Goal: Find specific page/section: Find specific page/section

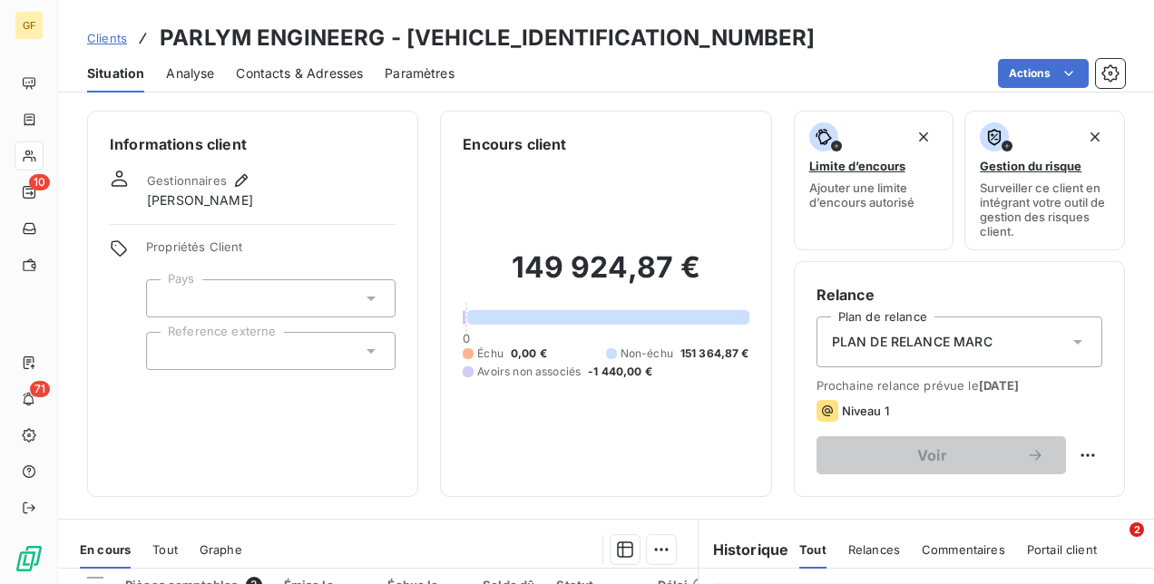
scroll to position [272, 0]
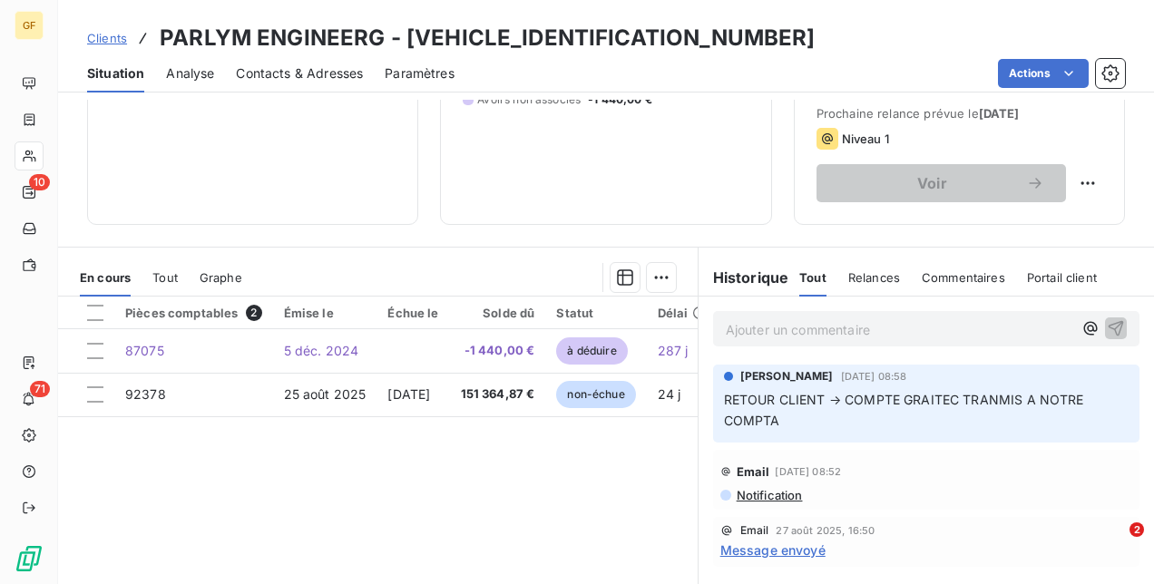
click at [116, 41] on span "Clients" at bounding box center [107, 38] width 40 height 15
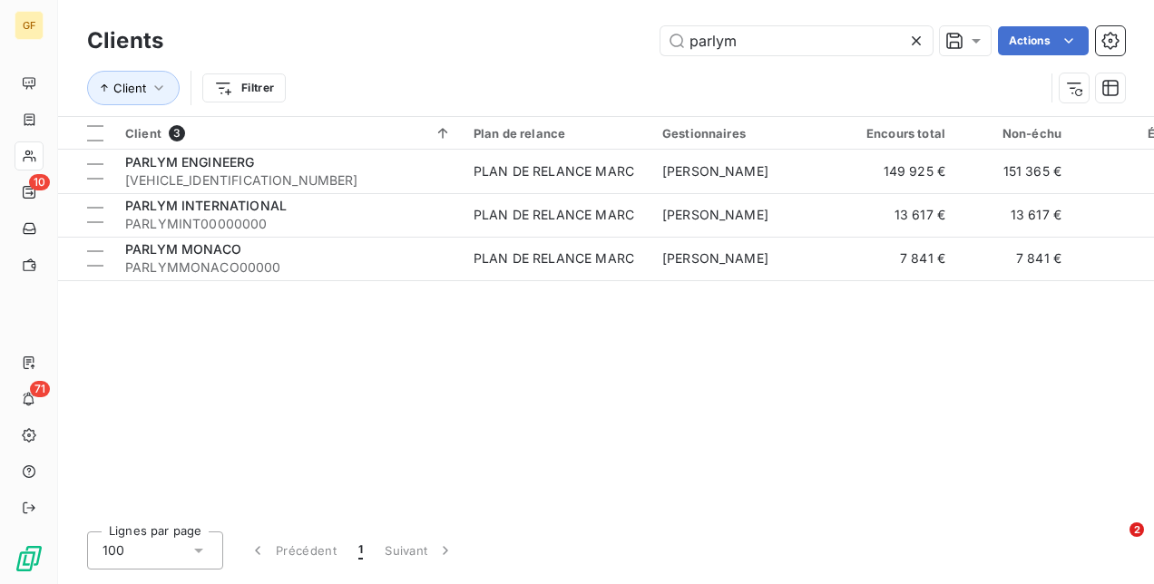
drag, startPoint x: 806, startPoint y: 44, endPoint x: 528, endPoint y: 22, distance: 279.3
click at [528, 22] on div "Clients parlym Actions" at bounding box center [606, 41] width 1038 height 38
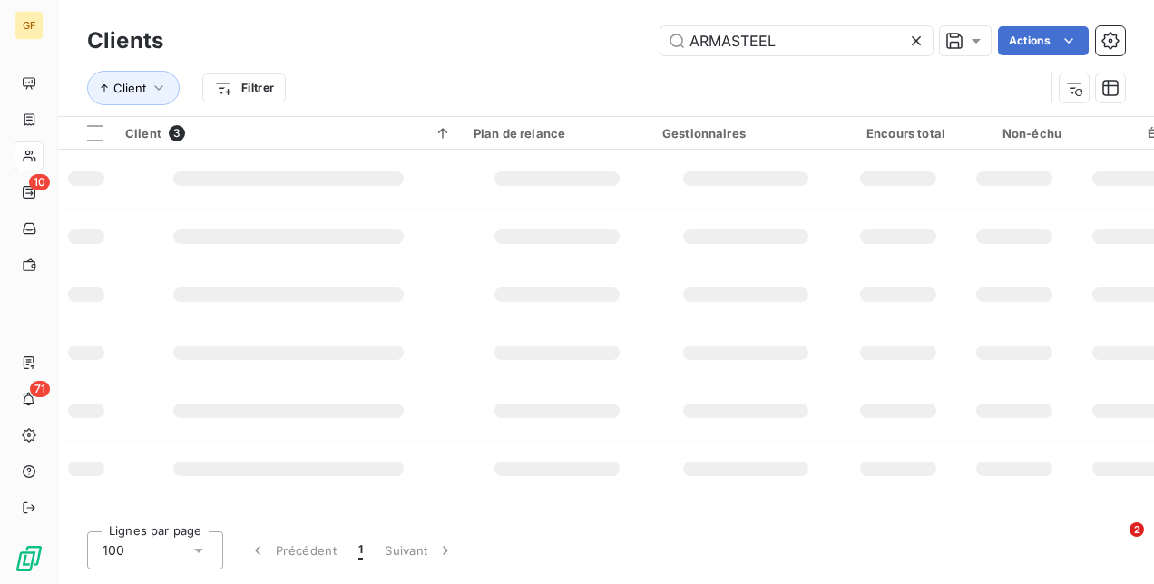
type input "ARMASTEEL"
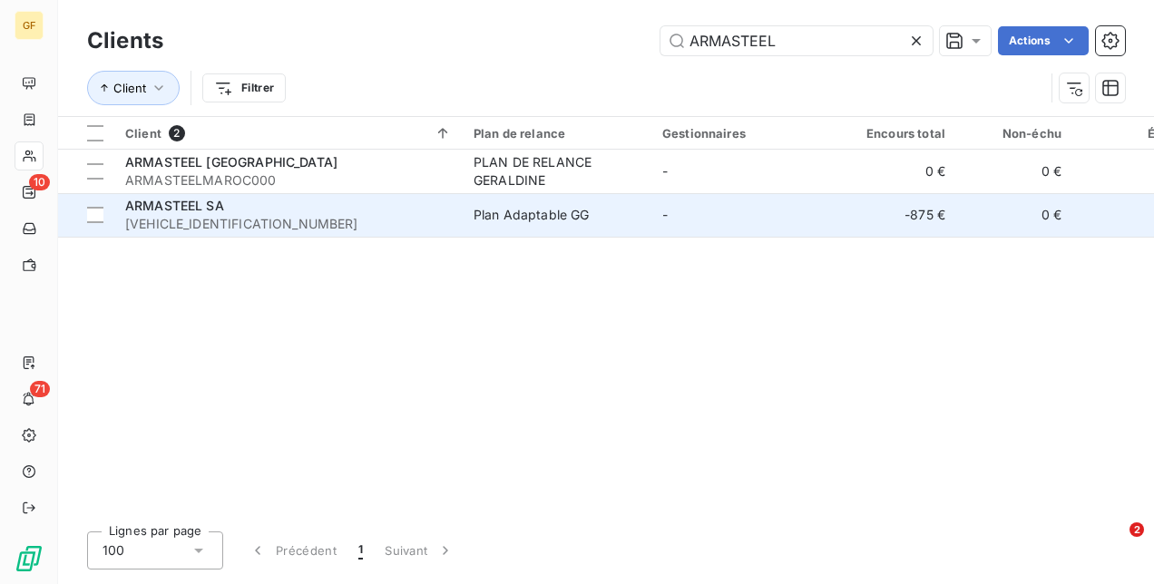
click at [384, 206] on div "ARMASTEEL SA" at bounding box center [288, 206] width 327 height 18
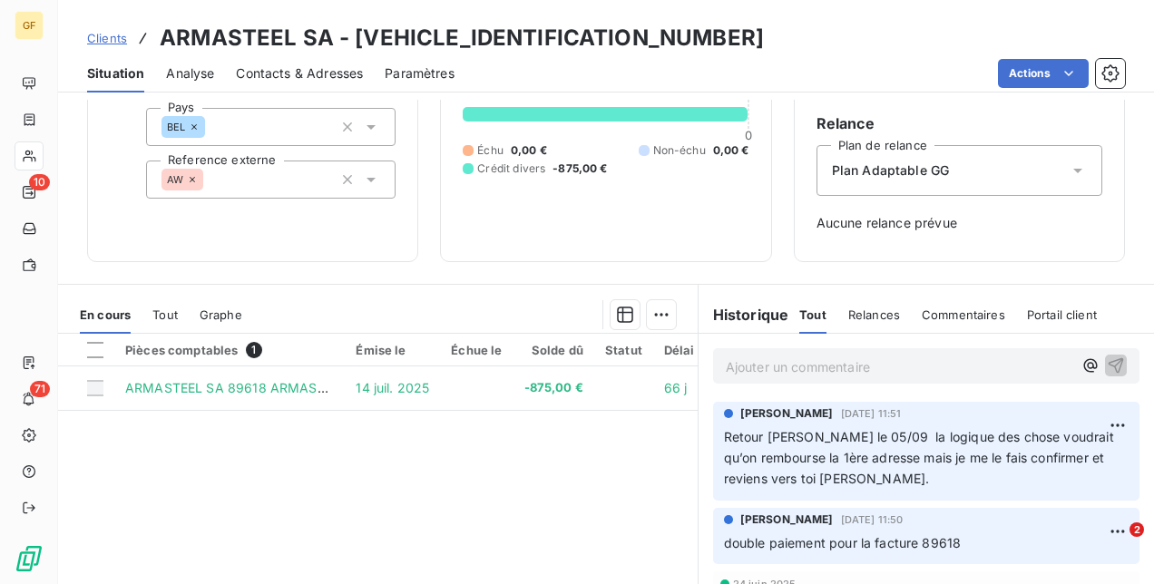
scroll to position [272, 0]
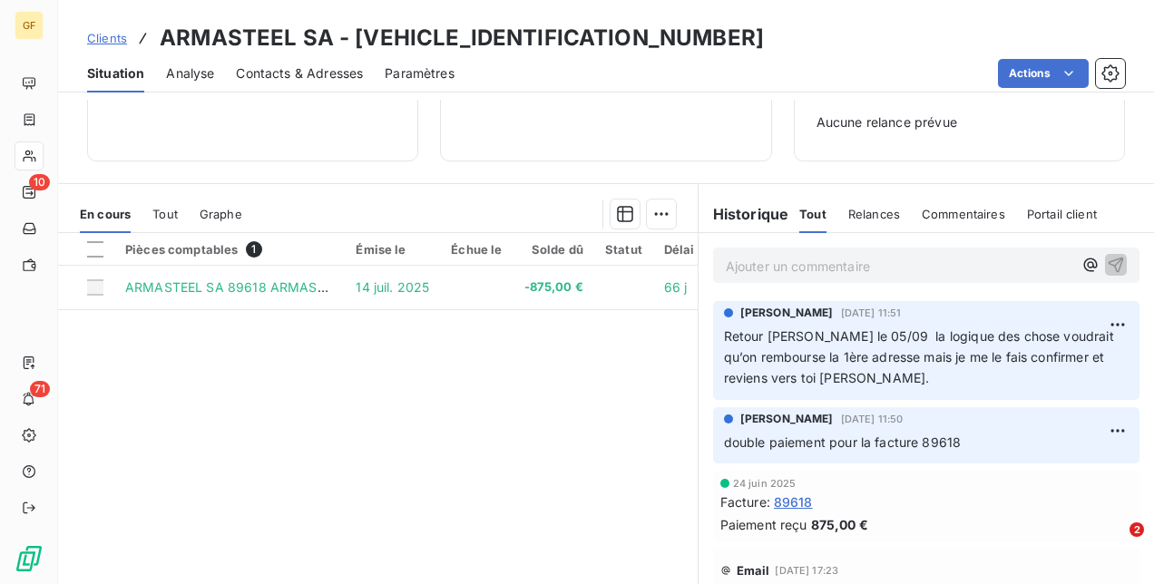
click at [784, 266] on p "Ajouter un commentaire ﻿" at bounding box center [899, 266] width 347 height 23
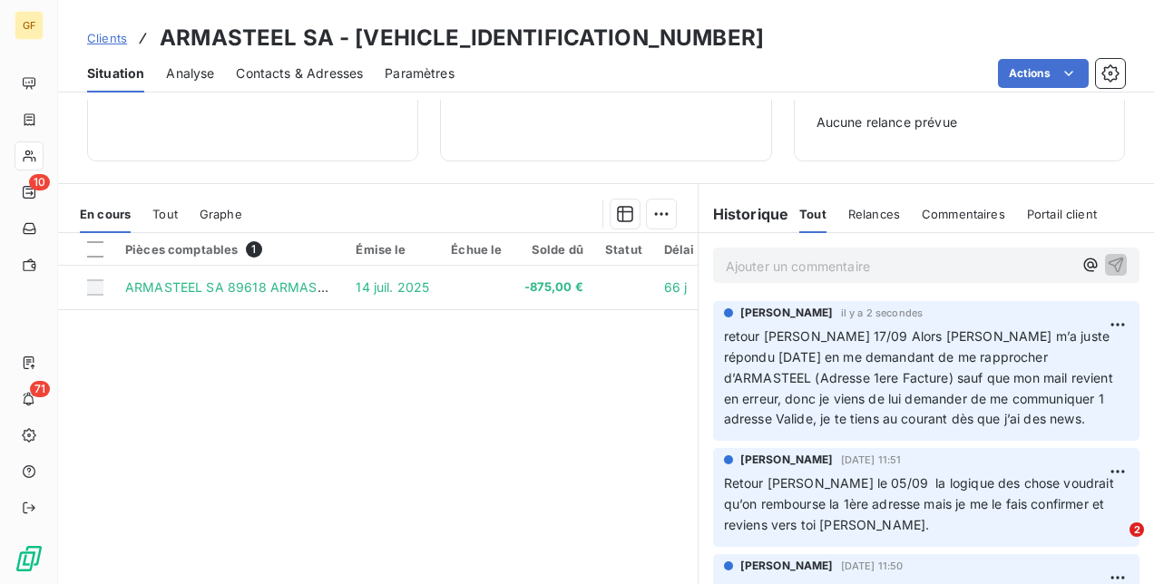
click at [107, 36] on span "Clients" at bounding box center [107, 38] width 40 height 15
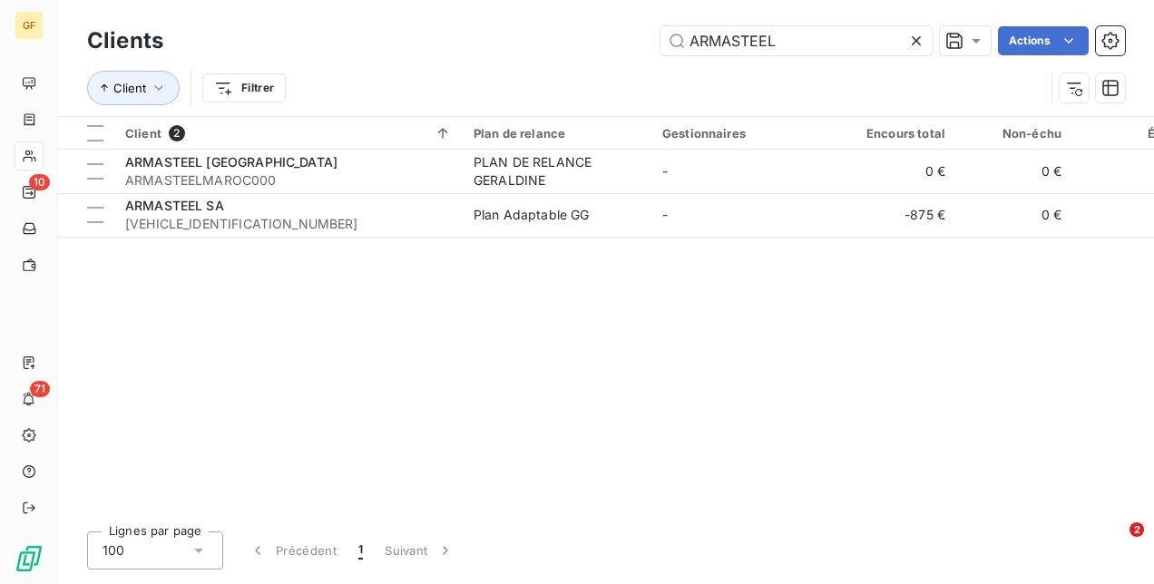
drag, startPoint x: 835, startPoint y: 40, endPoint x: 426, endPoint y: 40, distance: 408.2
click at [434, 40] on div "ARMASTEEL Actions" at bounding box center [655, 40] width 940 height 29
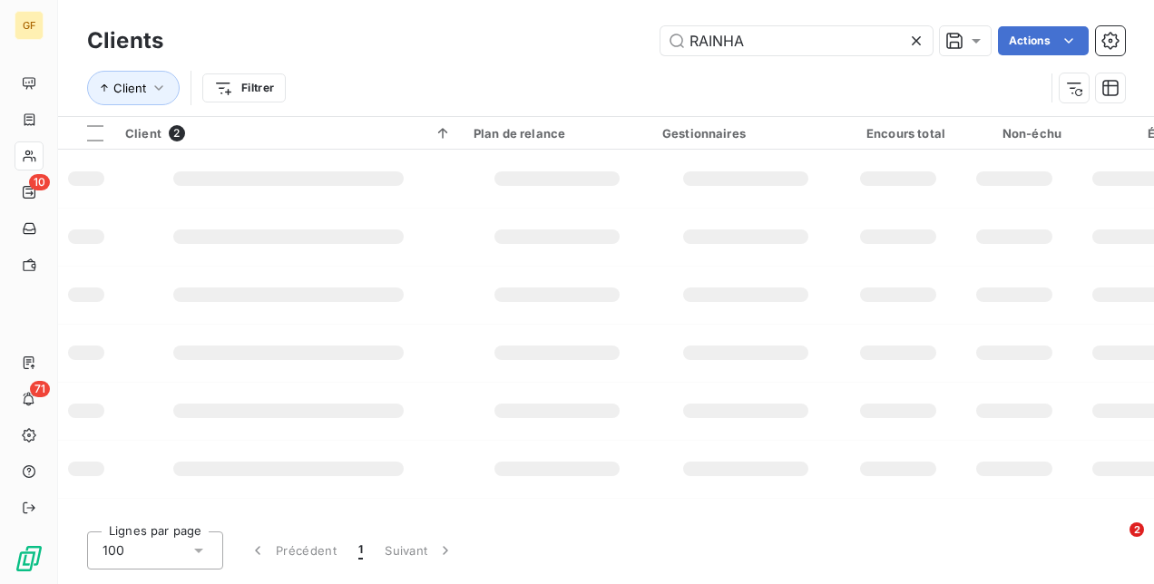
type input "RAINHA"
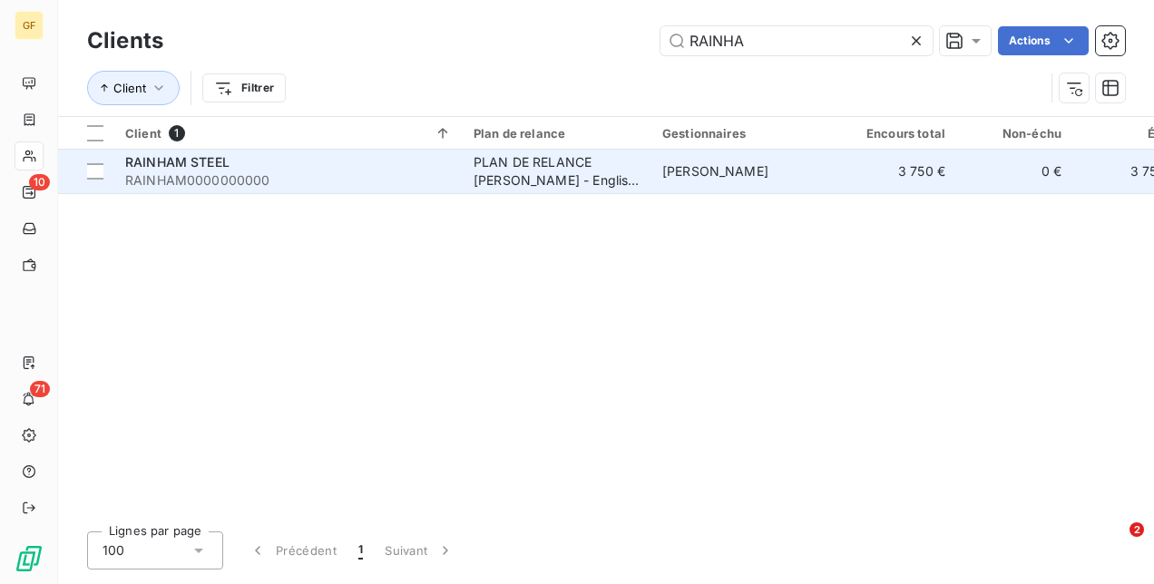
click at [611, 181] on div "PLAN DE RELANCE [PERSON_NAME] - English version" at bounding box center [557, 171] width 167 height 36
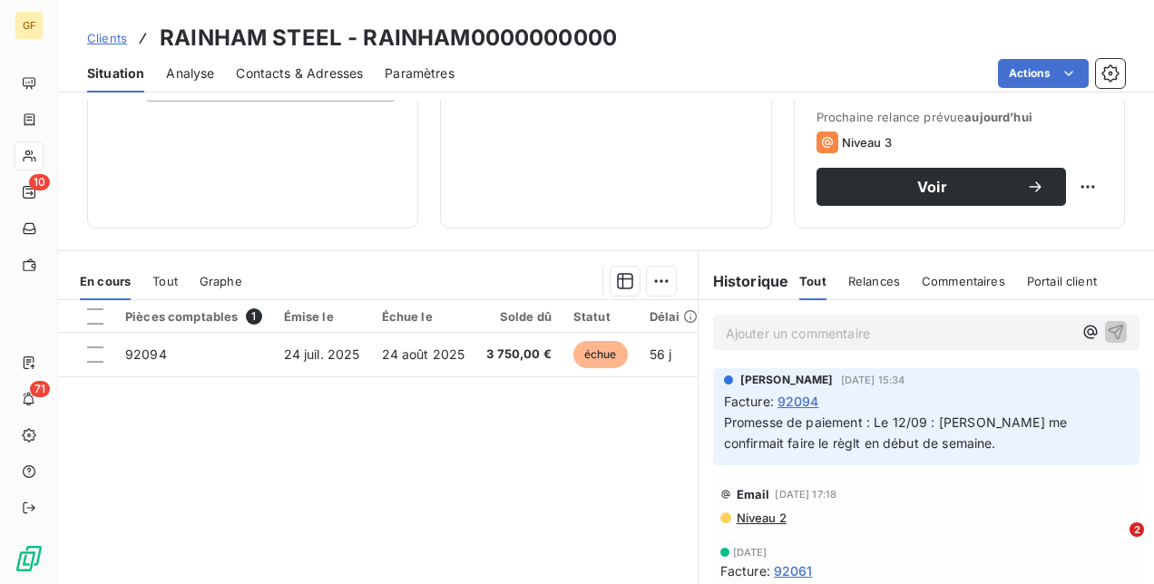
scroll to position [272, 0]
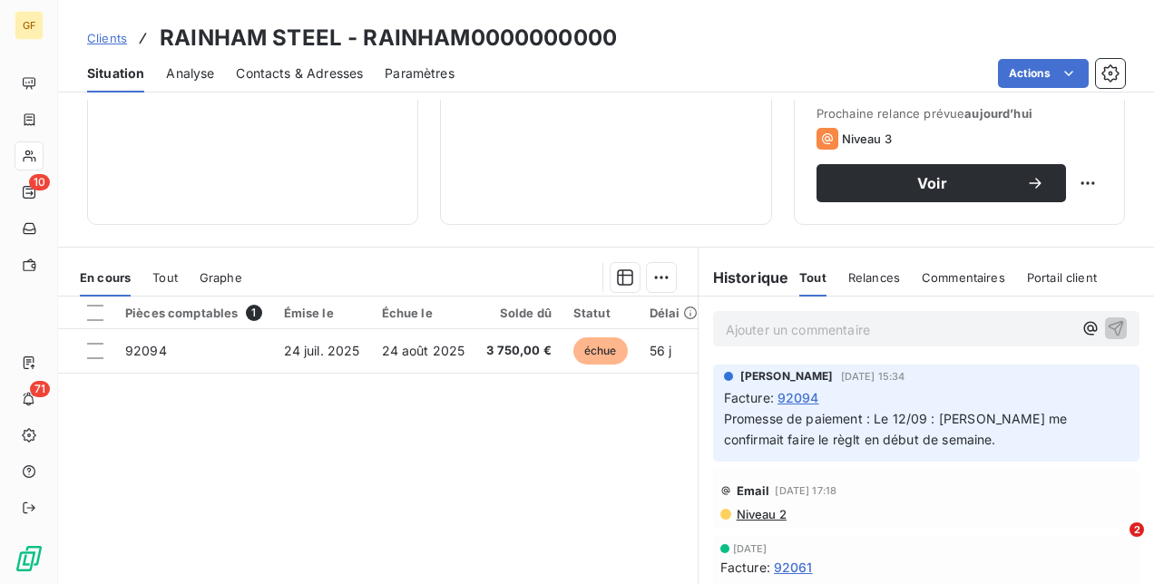
click at [93, 44] on span "Clients" at bounding box center [107, 38] width 40 height 15
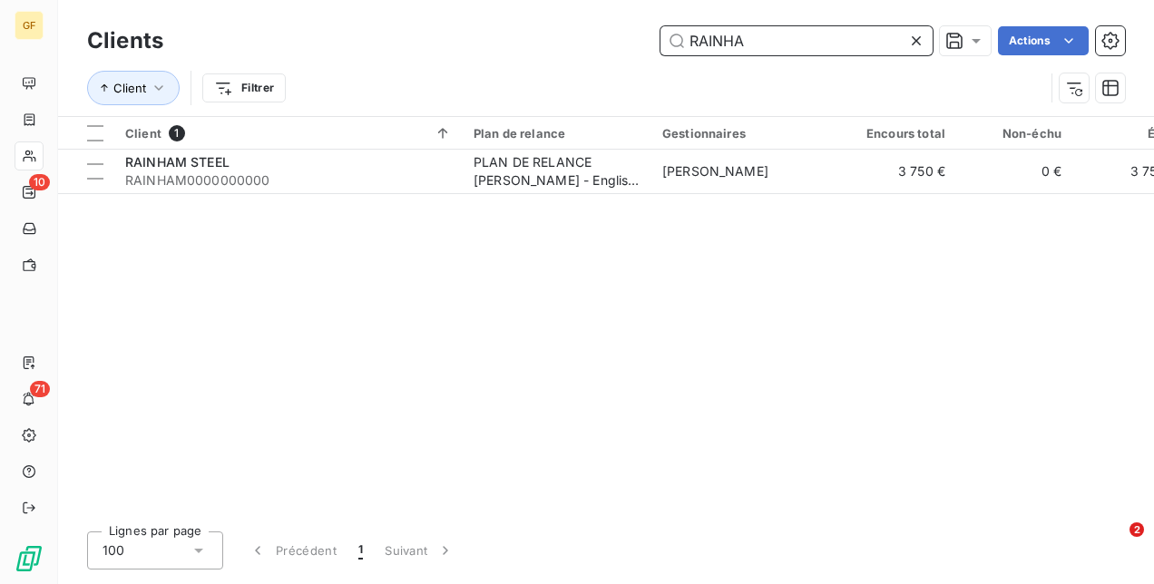
drag, startPoint x: 775, startPoint y: 38, endPoint x: 472, endPoint y: 31, distance: 303.1
click at [490, 31] on div "RAINHA Actions" at bounding box center [655, 40] width 940 height 29
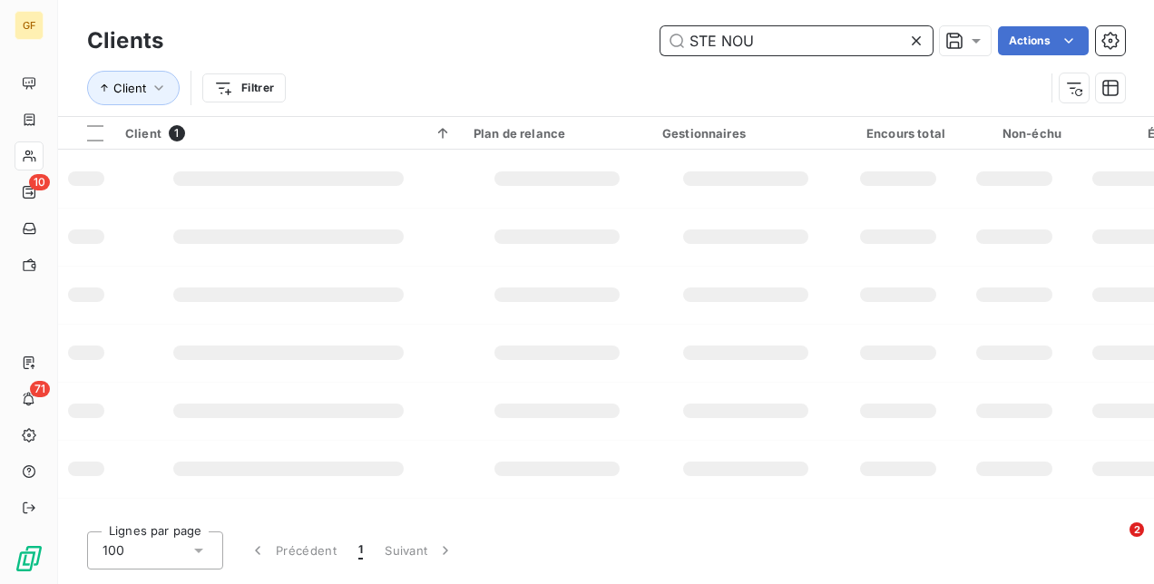
type input "STE NOU"
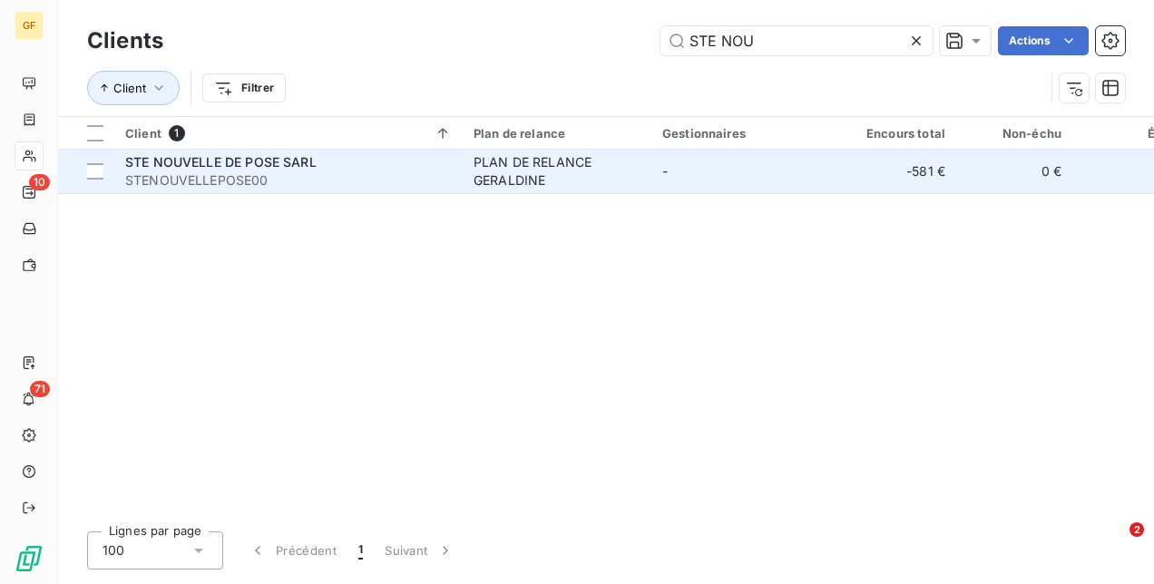
click at [269, 173] on span "STENOUVELLEPOSE00" at bounding box center [288, 180] width 327 height 18
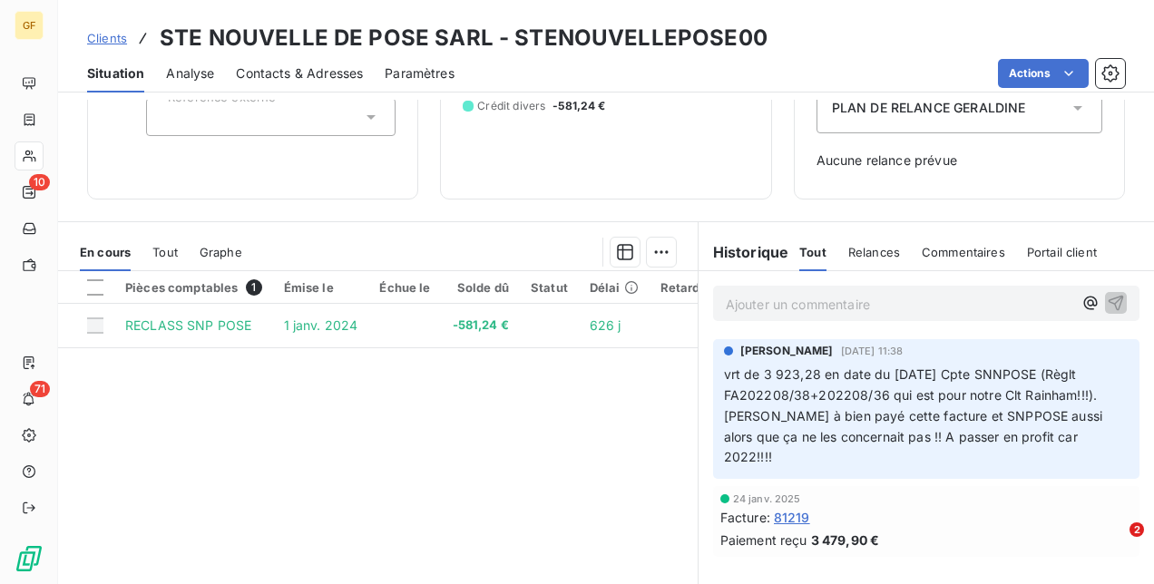
scroll to position [272, 0]
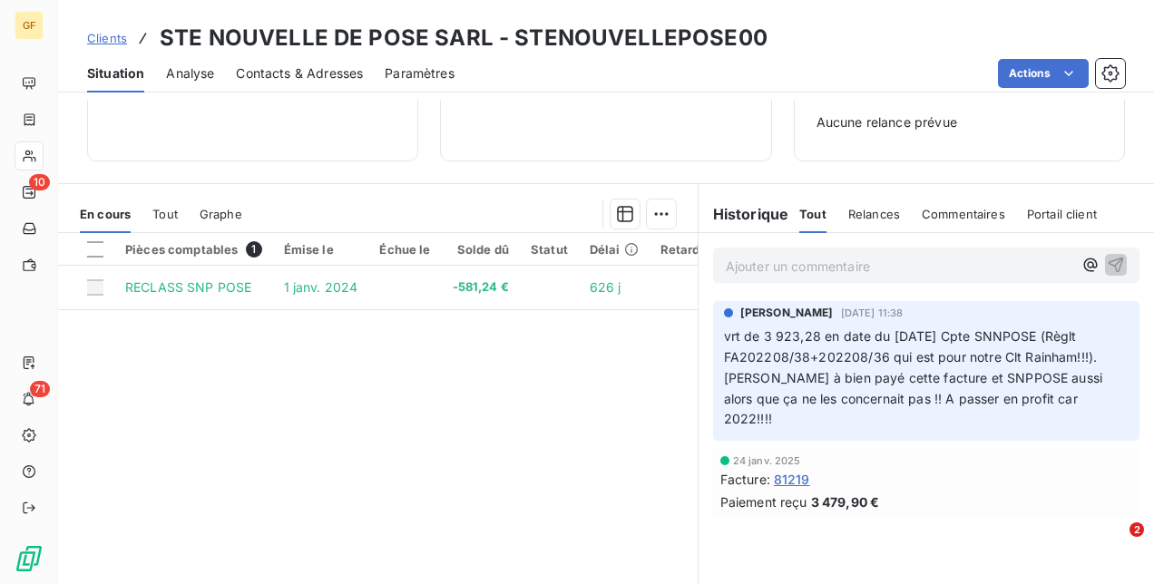
click at [780, 263] on p "Ajouter un commentaire ﻿" at bounding box center [899, 266] width 347 height 23
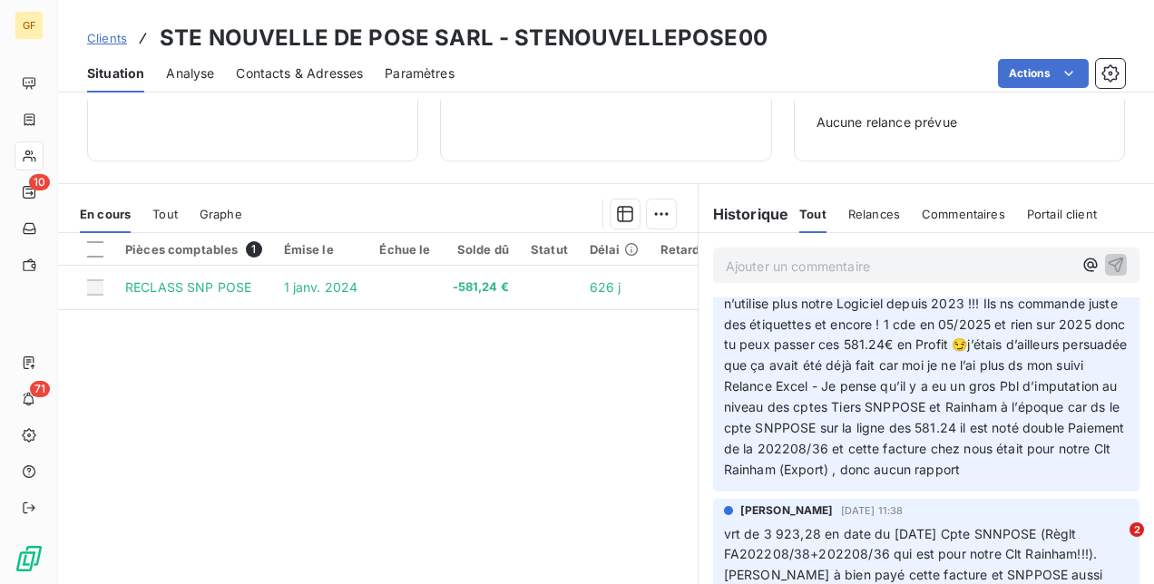
scroll to position [91, 0]
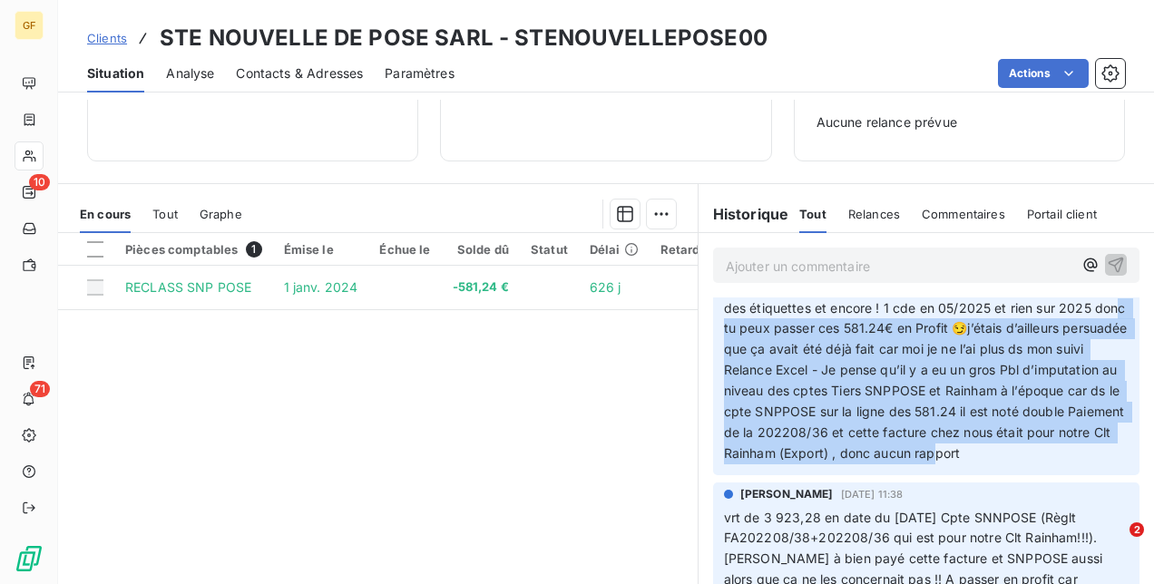
drag, startPoint x: 760, startPoint y: 474, endPoint x: 723, endPoint y: 326, distance: 152.5
click at [724, 326] on p "retour [PERSON_NAME] 17/09 En fait ces 581.24 datent de 2022 !!! et étaient imp…" at bounding box center [926, 350] width 405 height 229
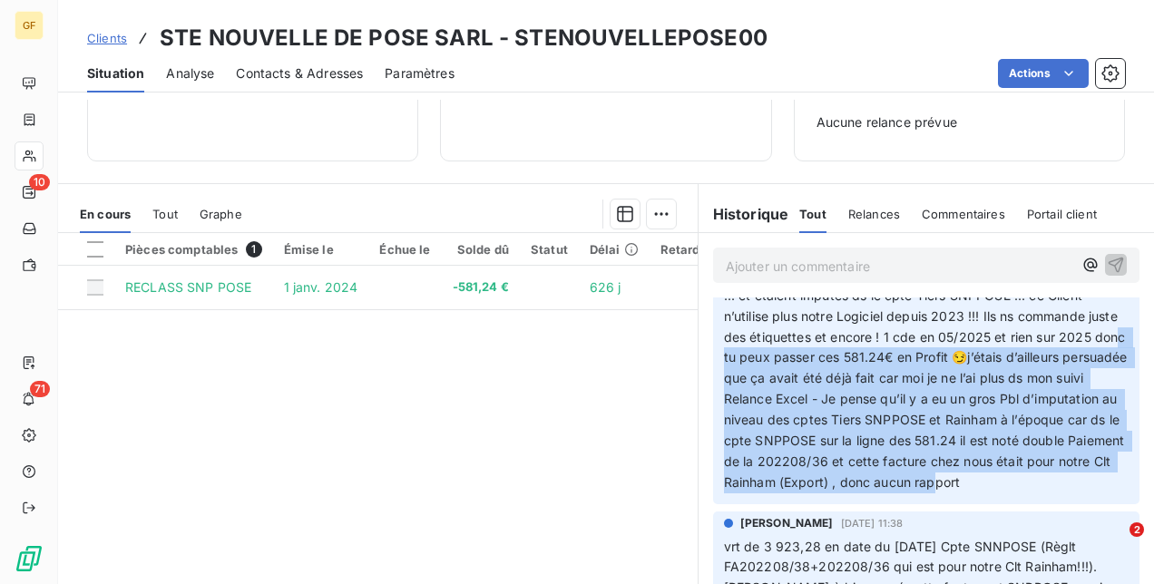
scroll to position [0, 0]
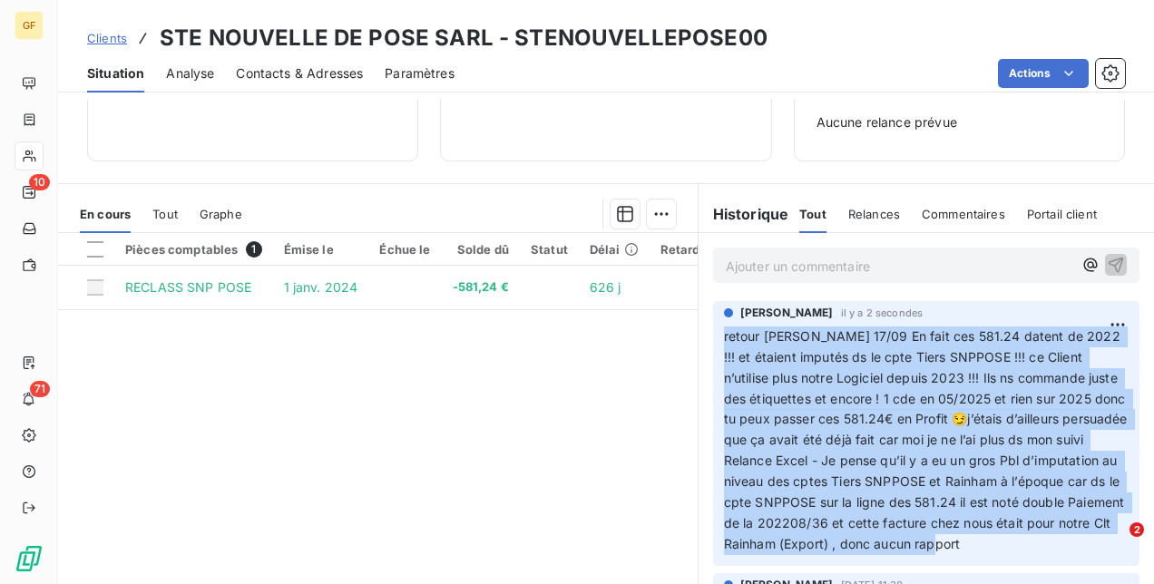
drag, startPoint x: 716, startPoint y: 336, endPoint x: 764, endPoint y: 561, distance: 230.0
click at [764, 555] on p "retour [PERSON_NAME] 17/09 En fait ces 581.24 datent de 2022 !!! et étaient imp…" at bounding box center [926, 441] width 405 height 229
copy span "retour [PERSON_NAME] 17/09 En fait ces 581.24 datent de 2022 !!! et étaient imp…"
click at [105, 31] on span "Clients" at bounding box center [107, 38] width 40 height 15
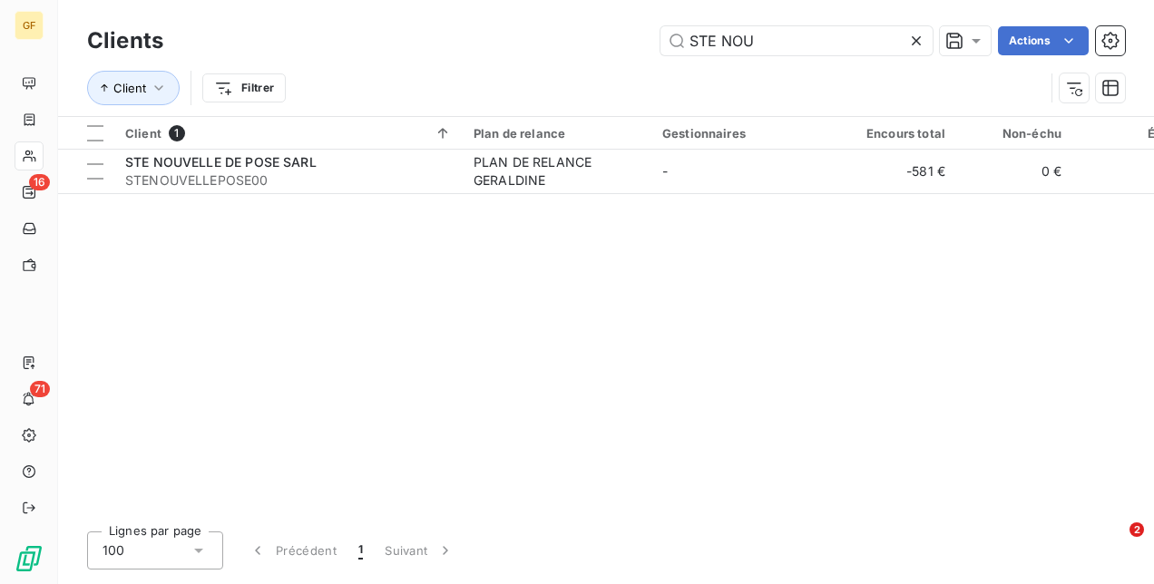
drag, startPoint x: 772, startPoint y: 47, endPoint x: 584, endPoint y: 49, distance: 187.8
click at [596, 49] on div "STE NOU Actions" at bounding box center [655, 40] width 940 height 29
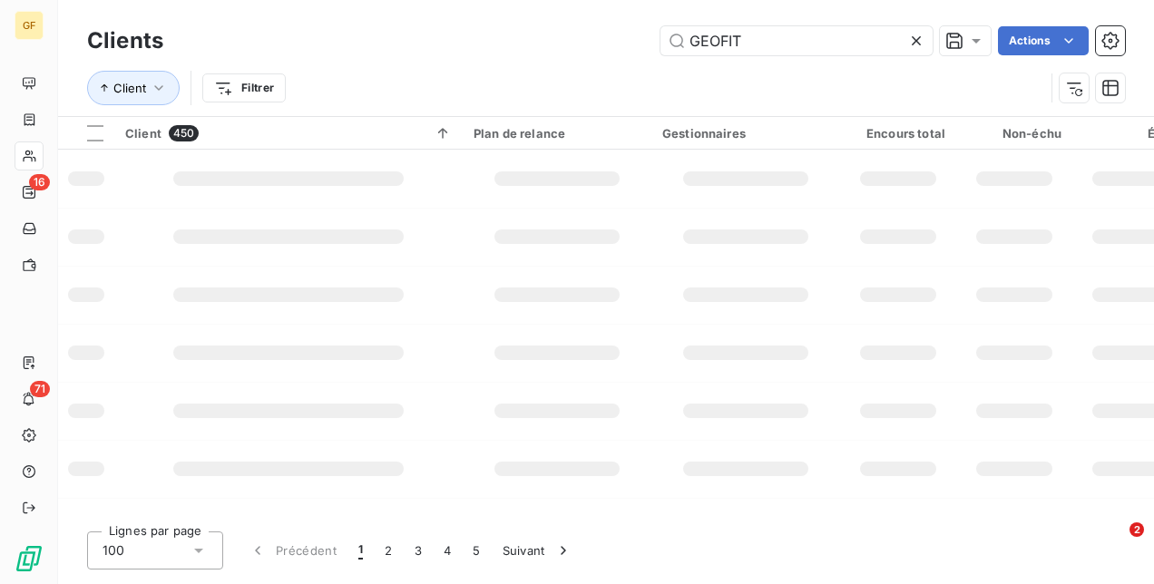
type input "GEOFIT"
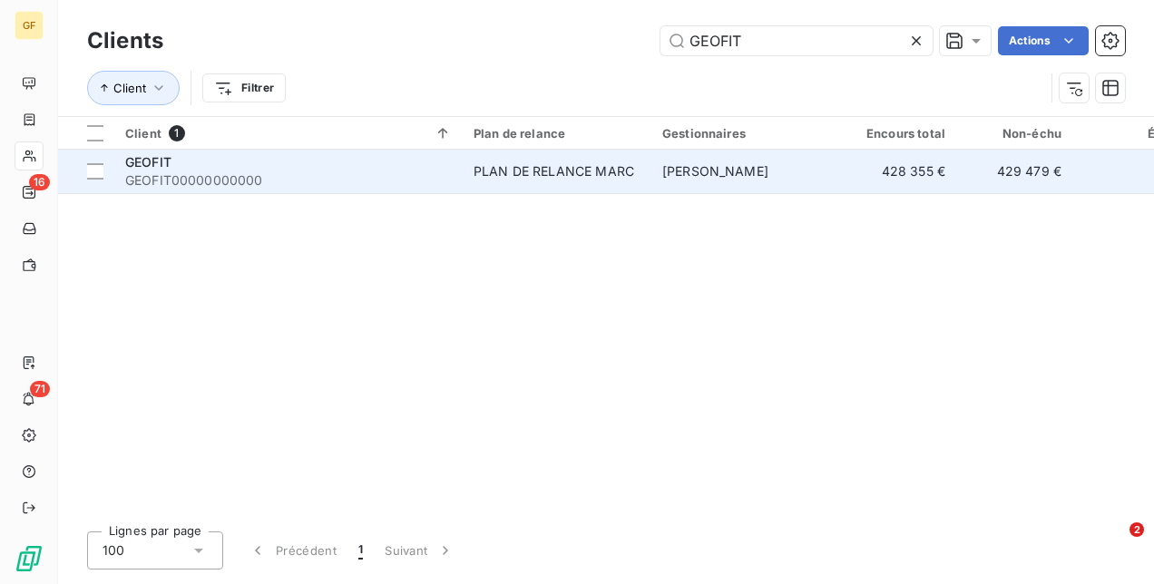
click at [595, 162] on div "PLAN DE RELANCE MARC" at bounding box center [554, 171] width 161 height 18
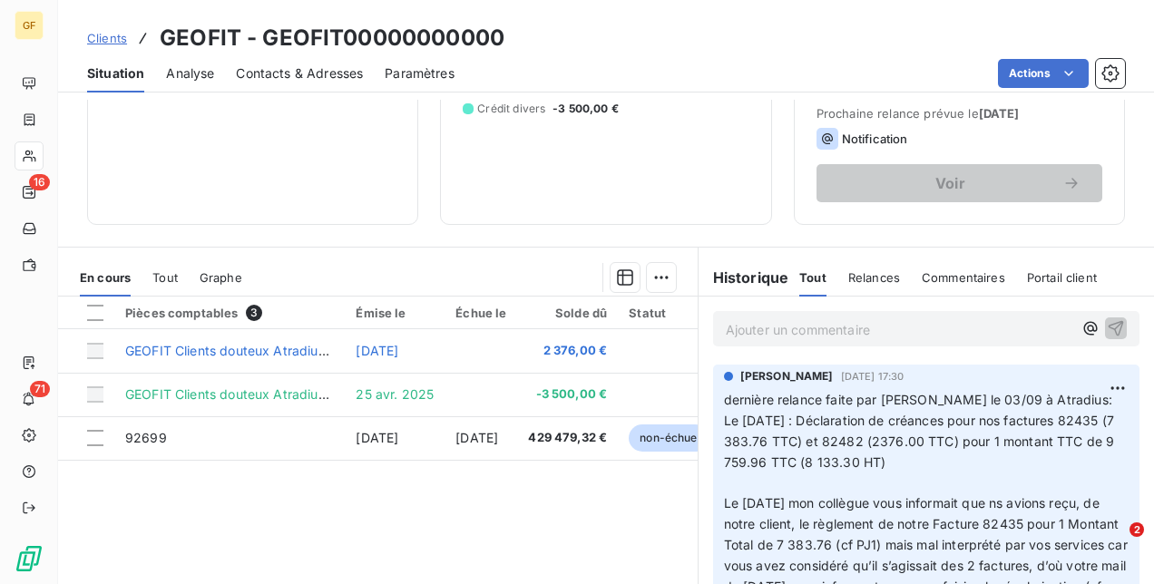
scroll to position [91, 0]
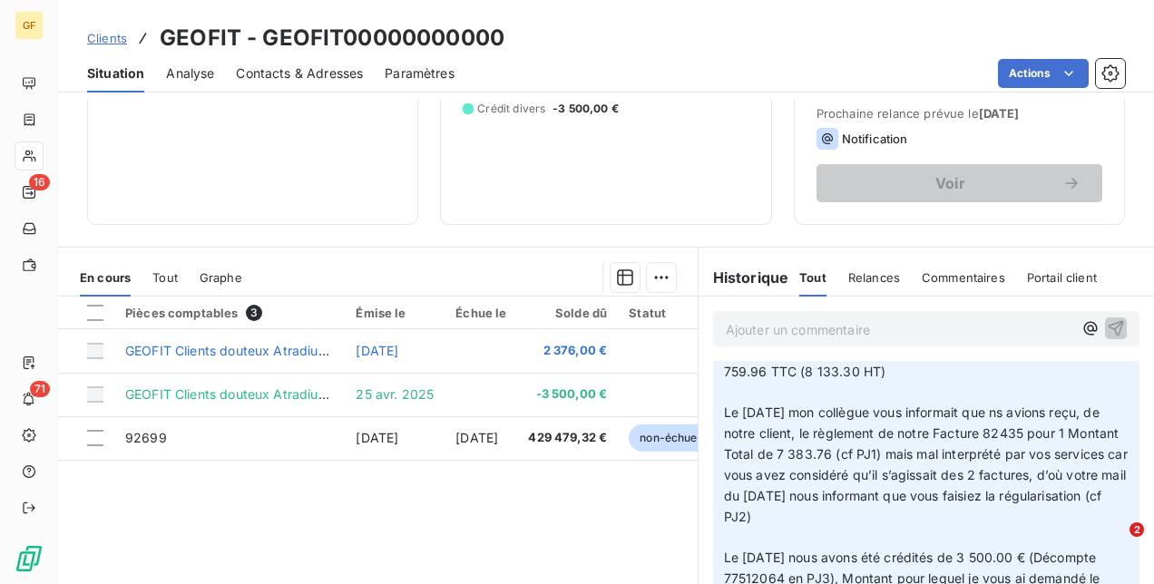
click at [747, 329] on p "Ajouter un commentaire ﻿" at bounding box center [899, 329] width 347 height 23
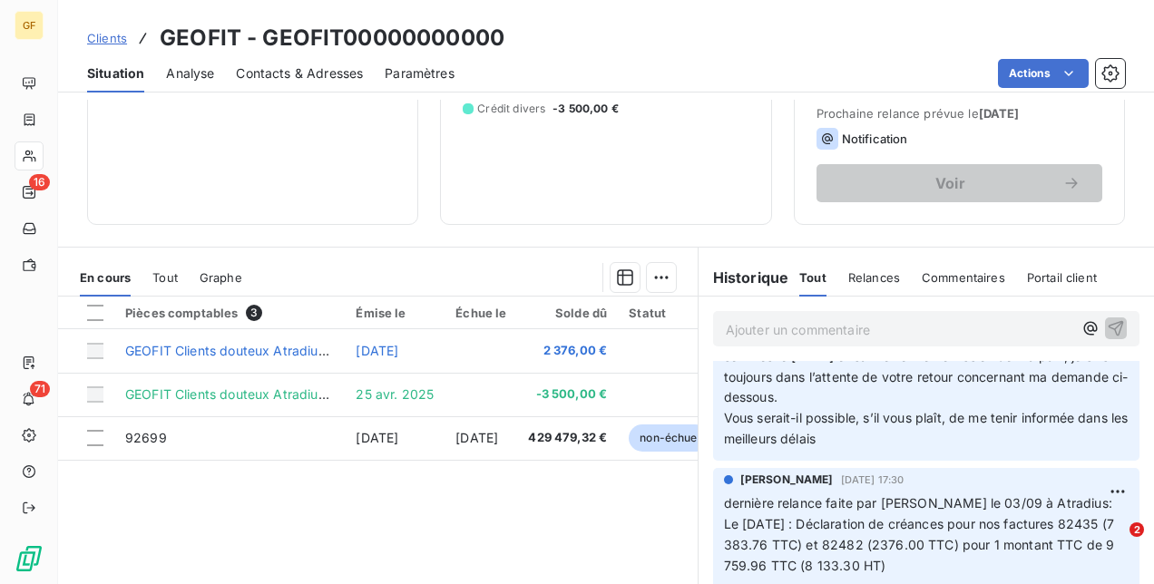
scroll to position [0, 0]
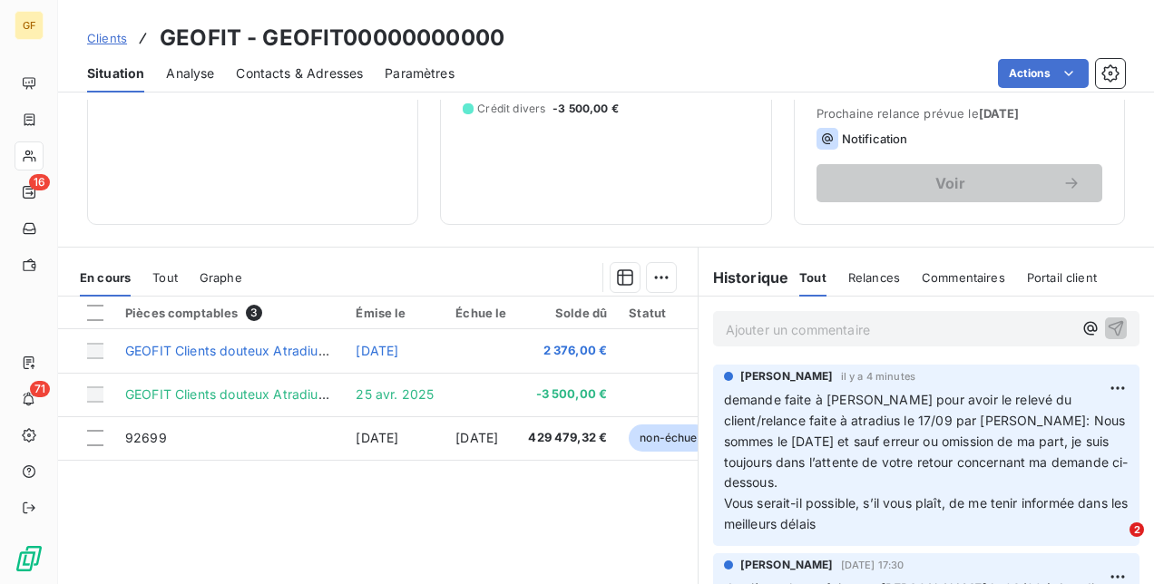
click at [103, 35] on span "Clients" at bounding box center [107, 38] width 40 height 15
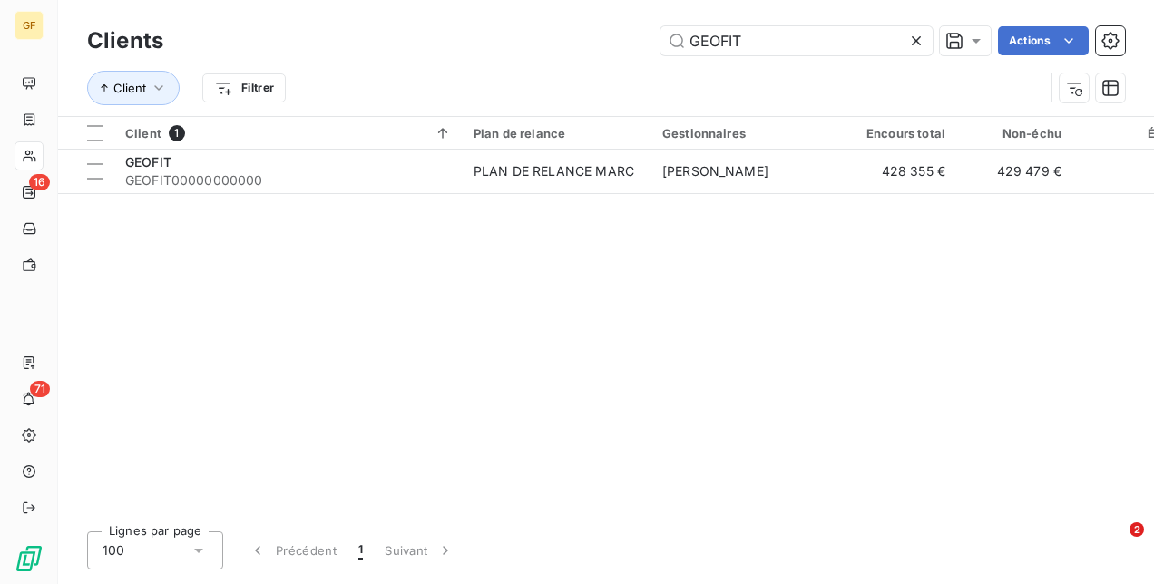
drag, startPoint x: 668, startPoint y: 14, endPoint x: 581, endPoint y: 8, distance: 86.3
click at [601, 8] on div "Clients GEOFIT Actions Client Filtrer" at bounding box center [606, 58] width 1096 height 116
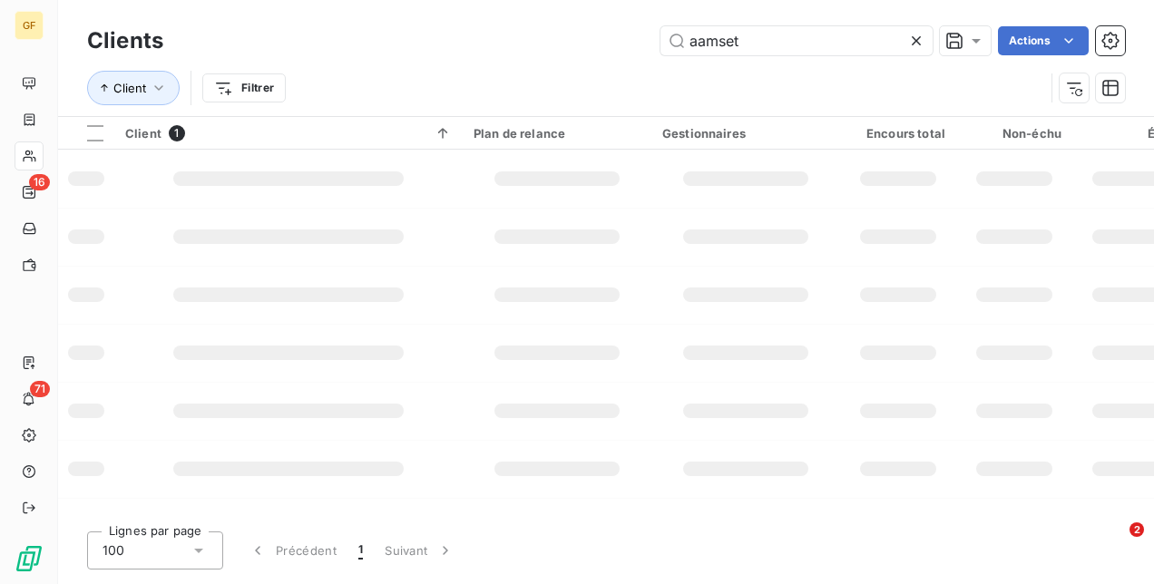
type input "aamset"
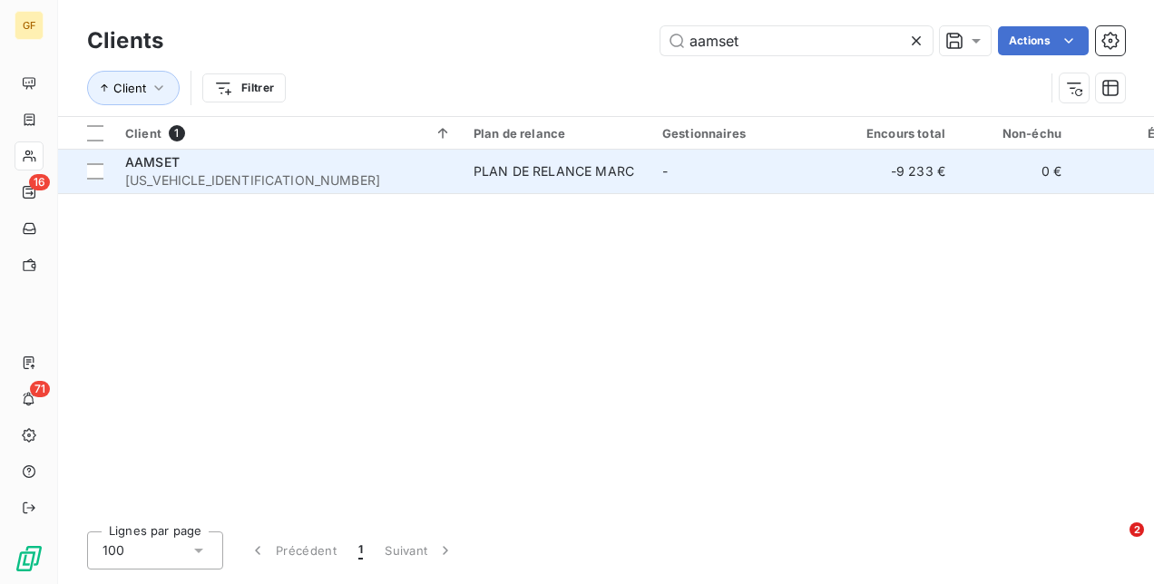
click at [542, 174] on div "PLAN DE RELANCE MARC" at bounding box center [554, 171] width 161 height 18
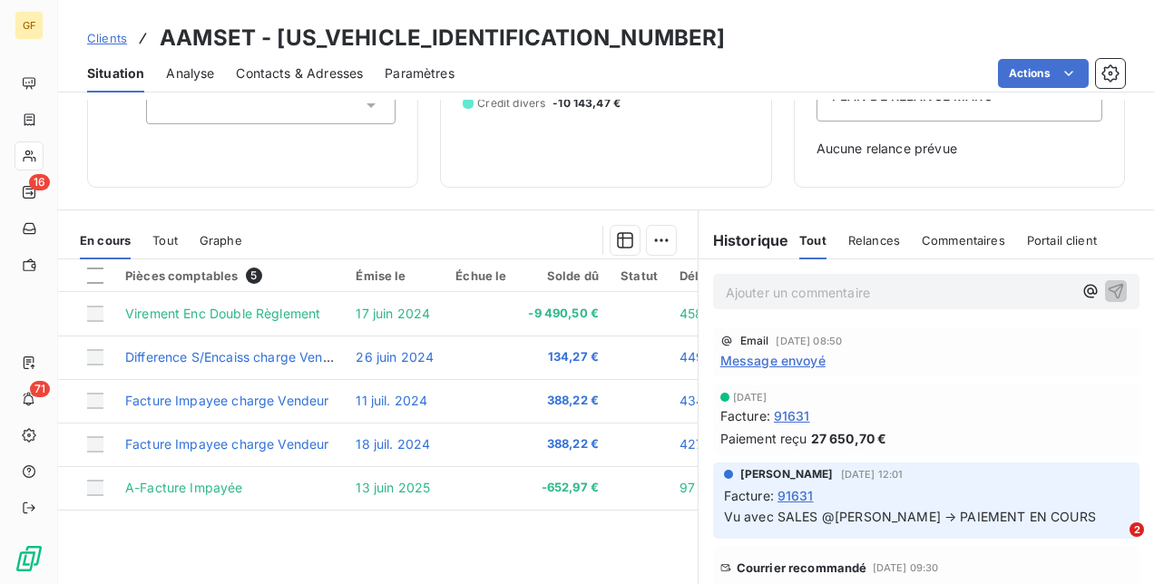
scroll to position [272, 0]
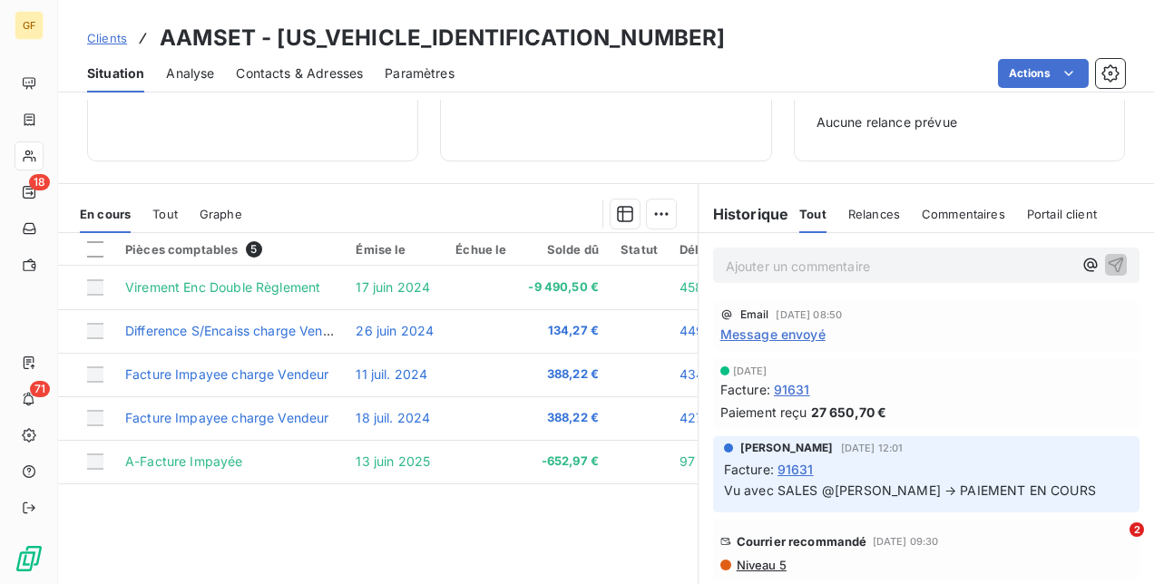
click at [112, 33] on span "Clients" at bounding box center [107, 38] width 40 height 15
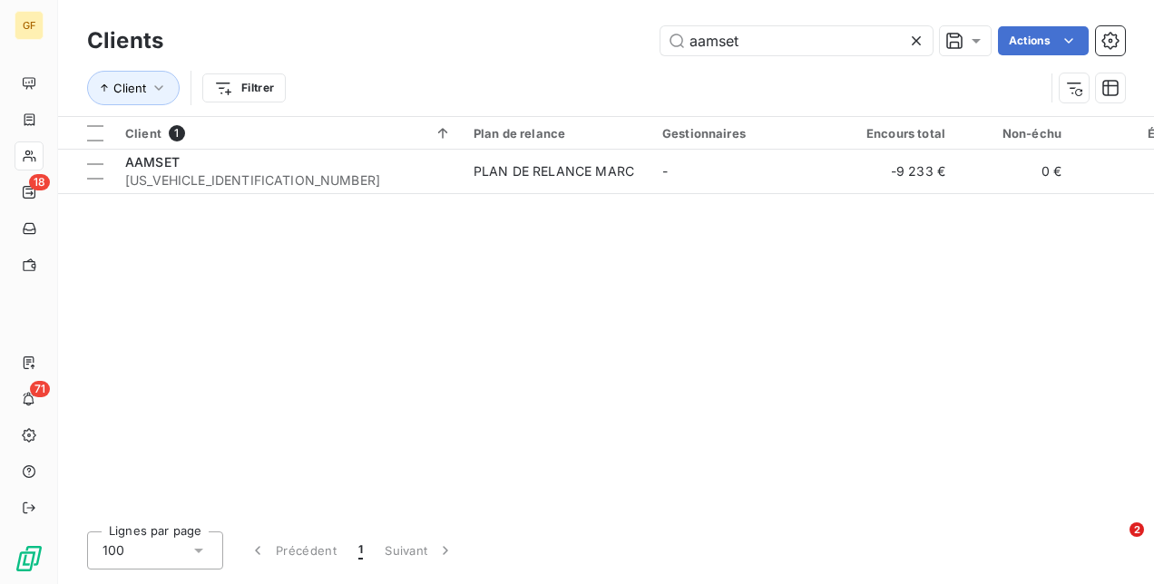
drag, startPoint x: 640, startPoint y: 44, endPoint x: 599, endPoint y: 44, distance: 41.7
click at [599, 44] on div "aamset Actions" at bounding box center [655, 40] width 940 height 29
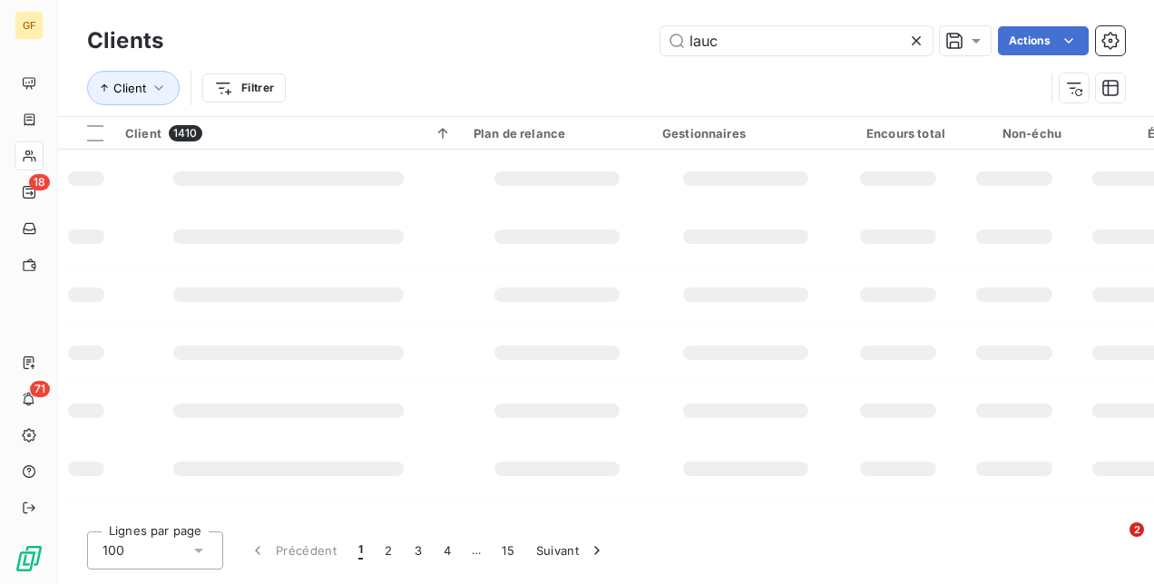
type input "lauc"
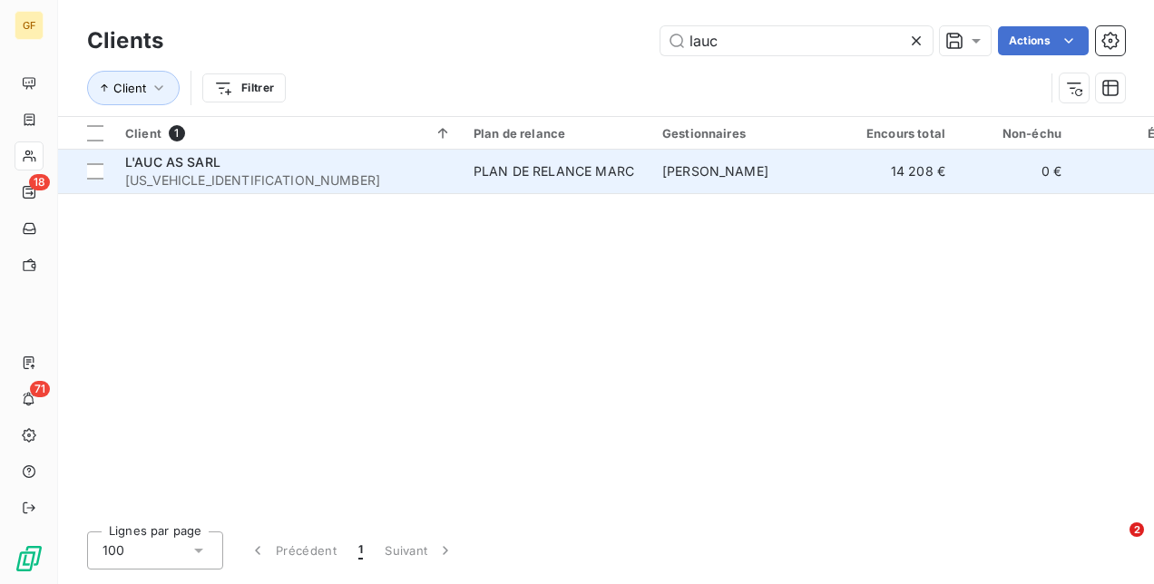
click at [506, 168] on div "PLAN DE RELANCE MARC" at bounding box center [554, 171] width 161 height 18
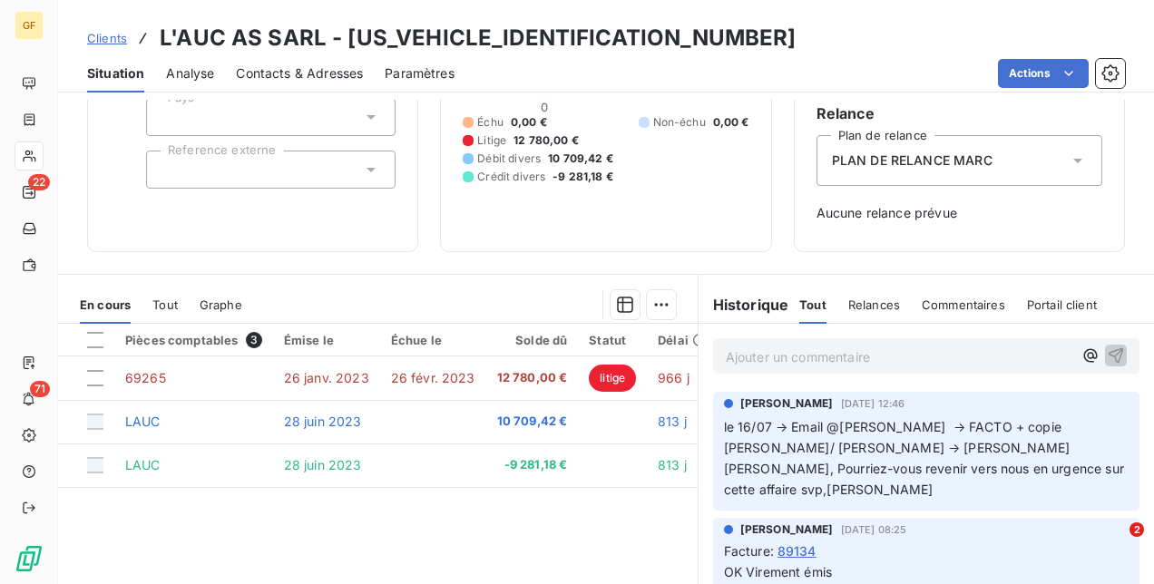
click at [110, 34] on span "Clients" at bounding box center [107, 38] width 40 height 15
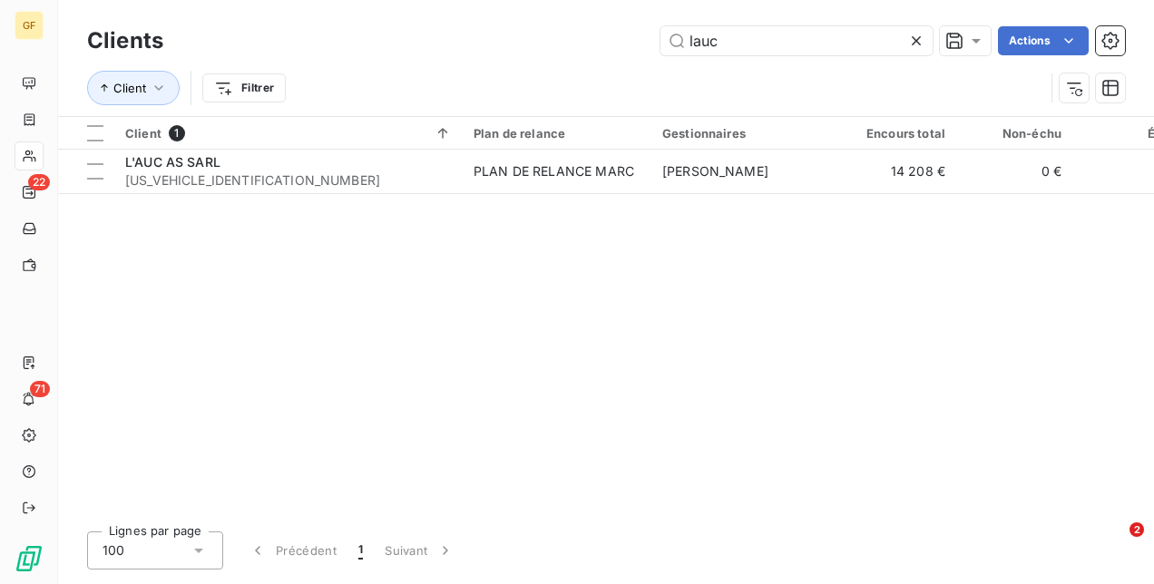
drag, startPoint x: 737, startPoint y: 43, endPoint x: 651, endPoint y: 55, distance: 86.2
click at [651, 55] on div "Clients lauc Actions" at bounding box center [606, 41] width 1038 height 38
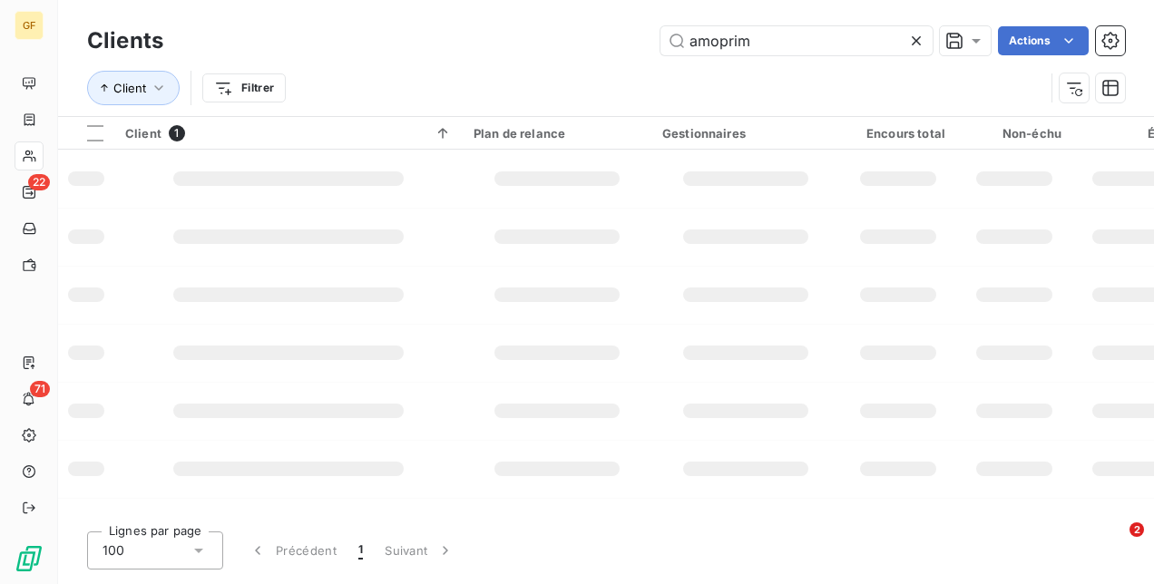
type input "amoprim"
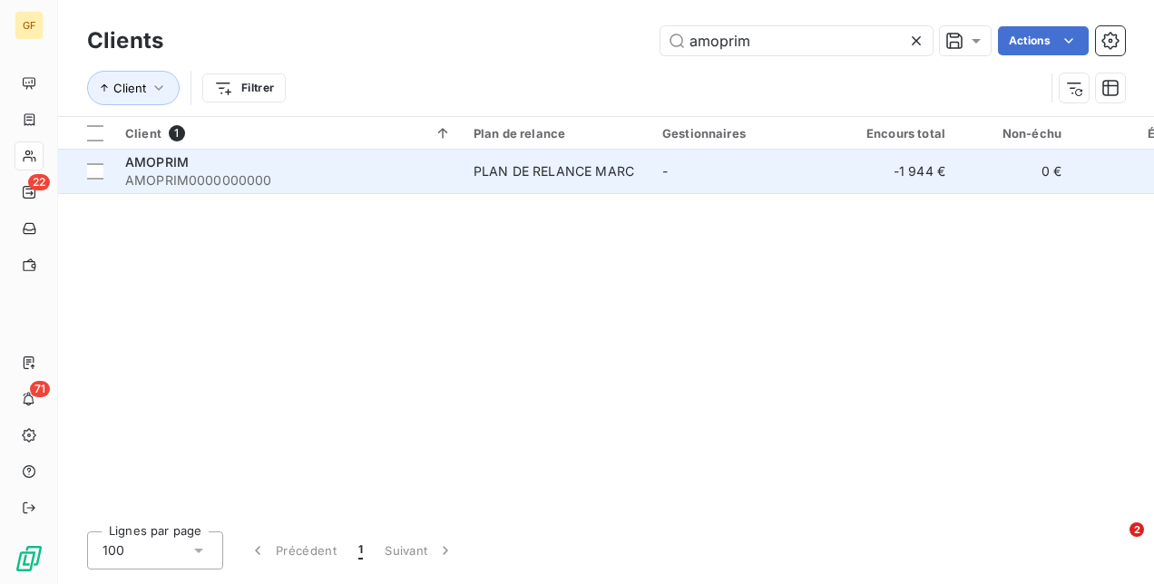
click at [598, 162] on div "PLAN DE RELANCE MARC" at bounding box center [554, 171] width 161 height 18
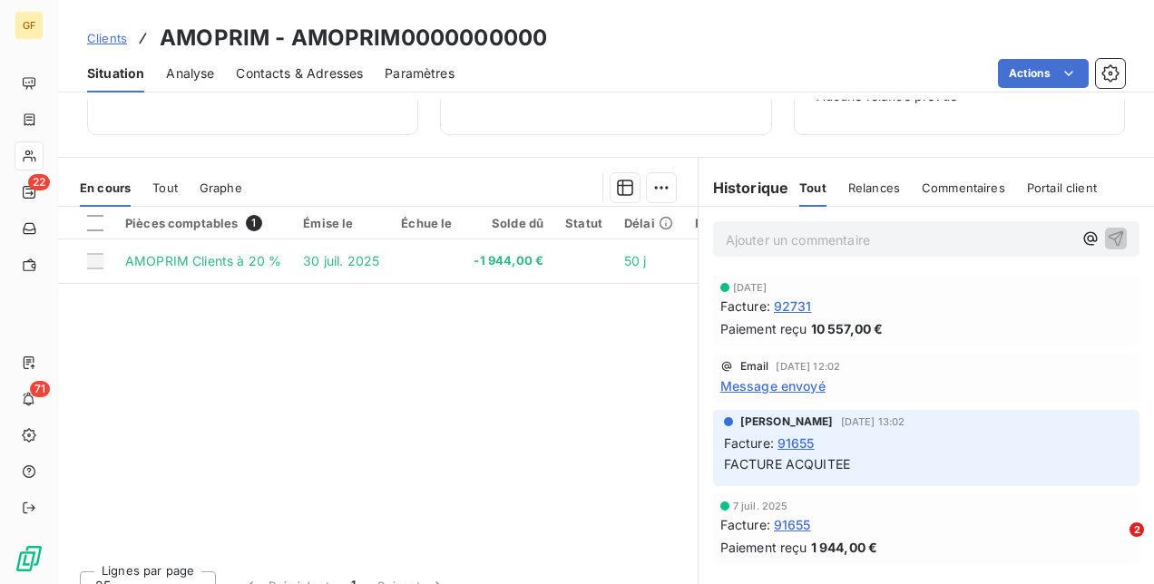
scroll to position [299, 0]
click at [112, 39] on span "Clients" at bounding box center [107, 38] width 40 height 15
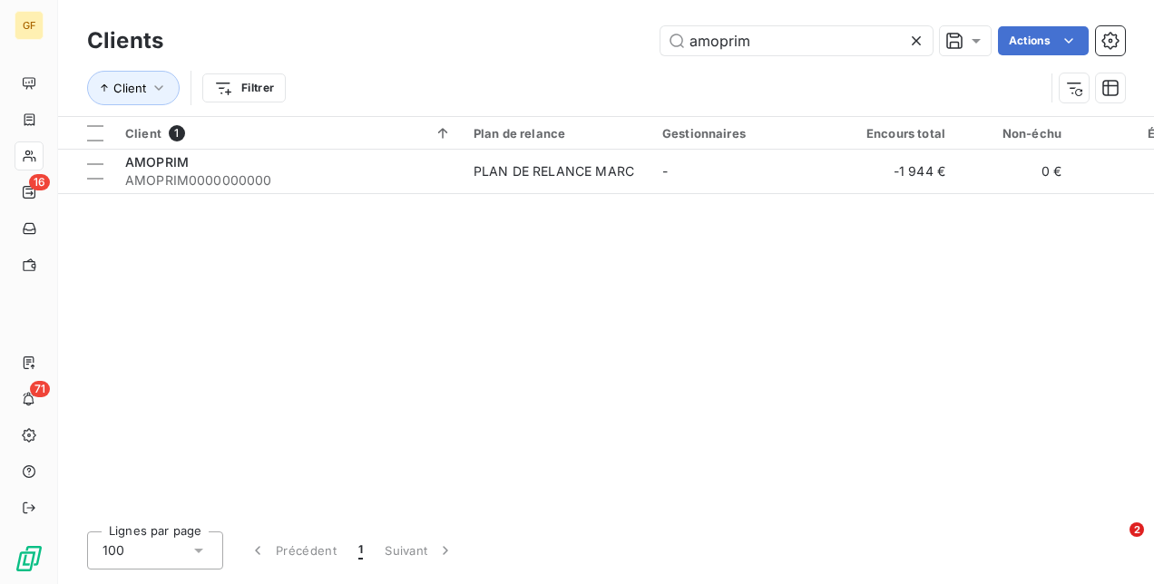
drag, startPoint x: 762, startPoint y: 47, endPoint x: 584, endPoint y: 95, distance: 184.2
click at [584, 95] on div "Clients amoprim Actions Client Filtrer" at bounding box center [606, 69] width 1038 height 94
type input "é"
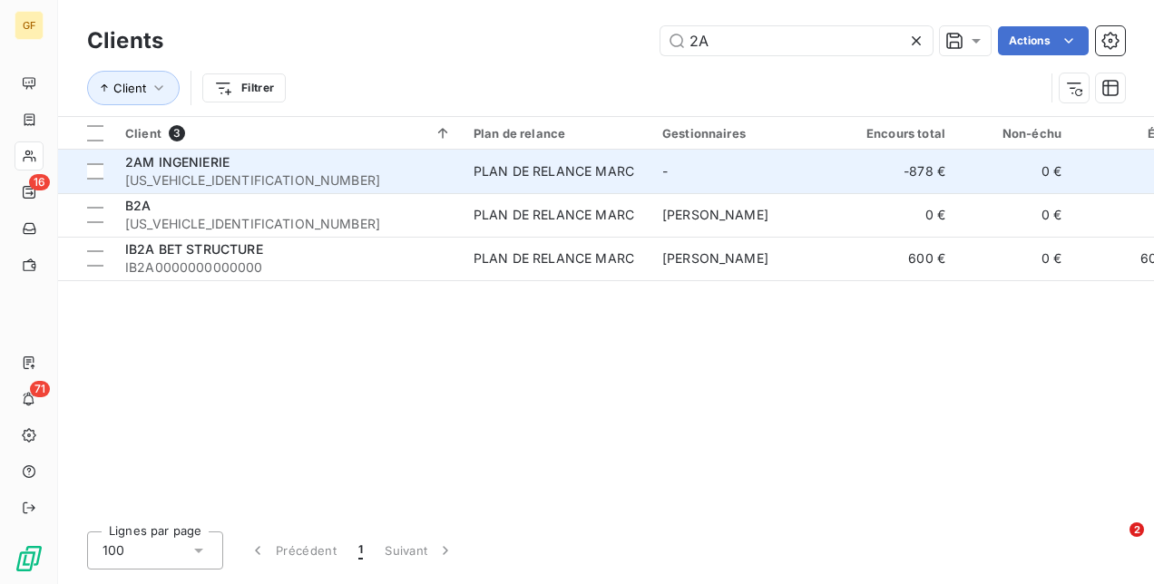
type input "2A"
click at [483, 172] on div "PLAN DE RELANCE MARC" at bounding box center [554, 171] width 161 height 18
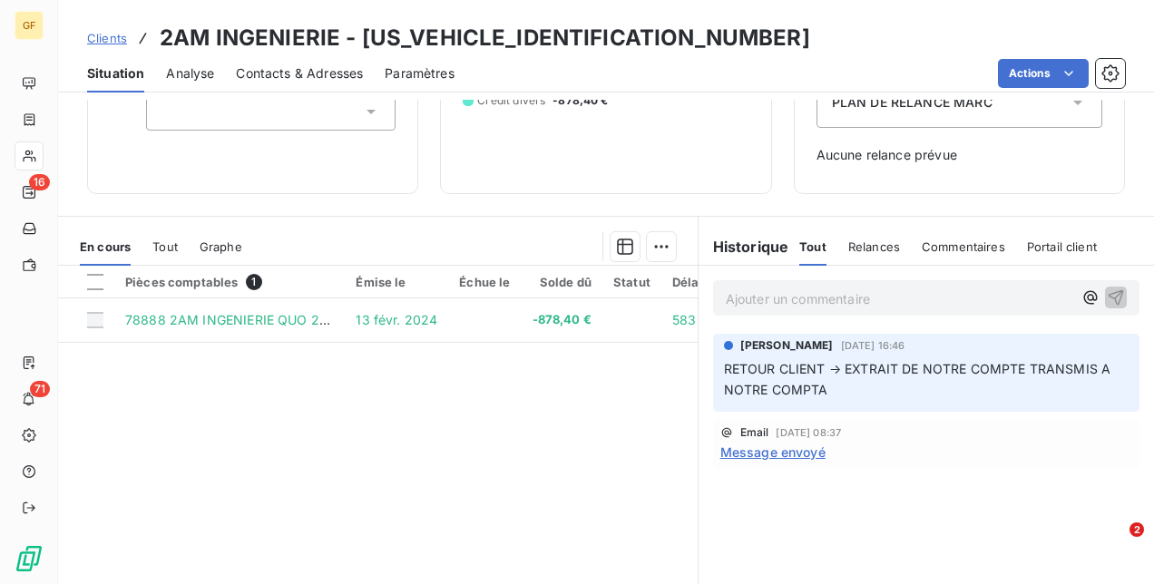
scroll to position [239, 0]
